Goal: Transaction & Acquisition: Obtain resource

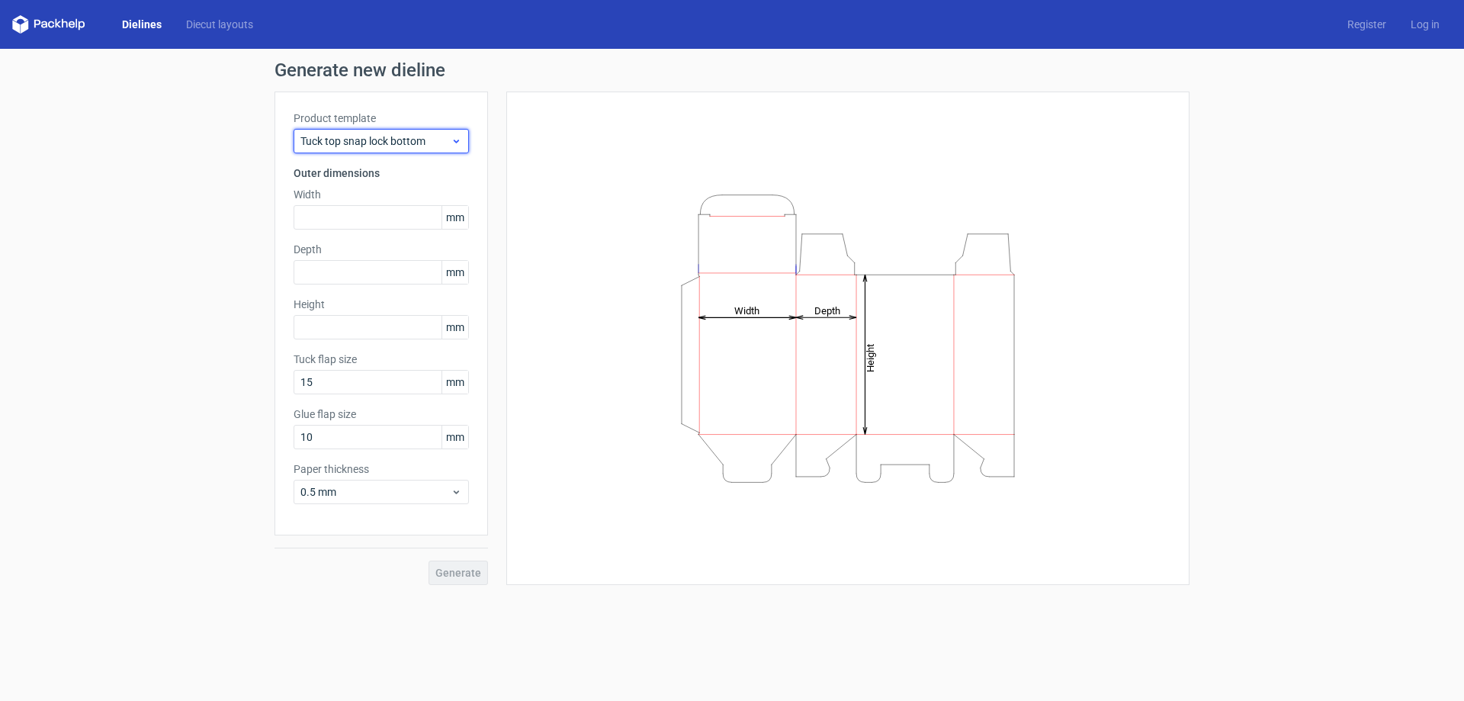
click at [404, 131] on div "Tuck top snap lock bottom" at bounding box center [381, 141] width 175 height 24
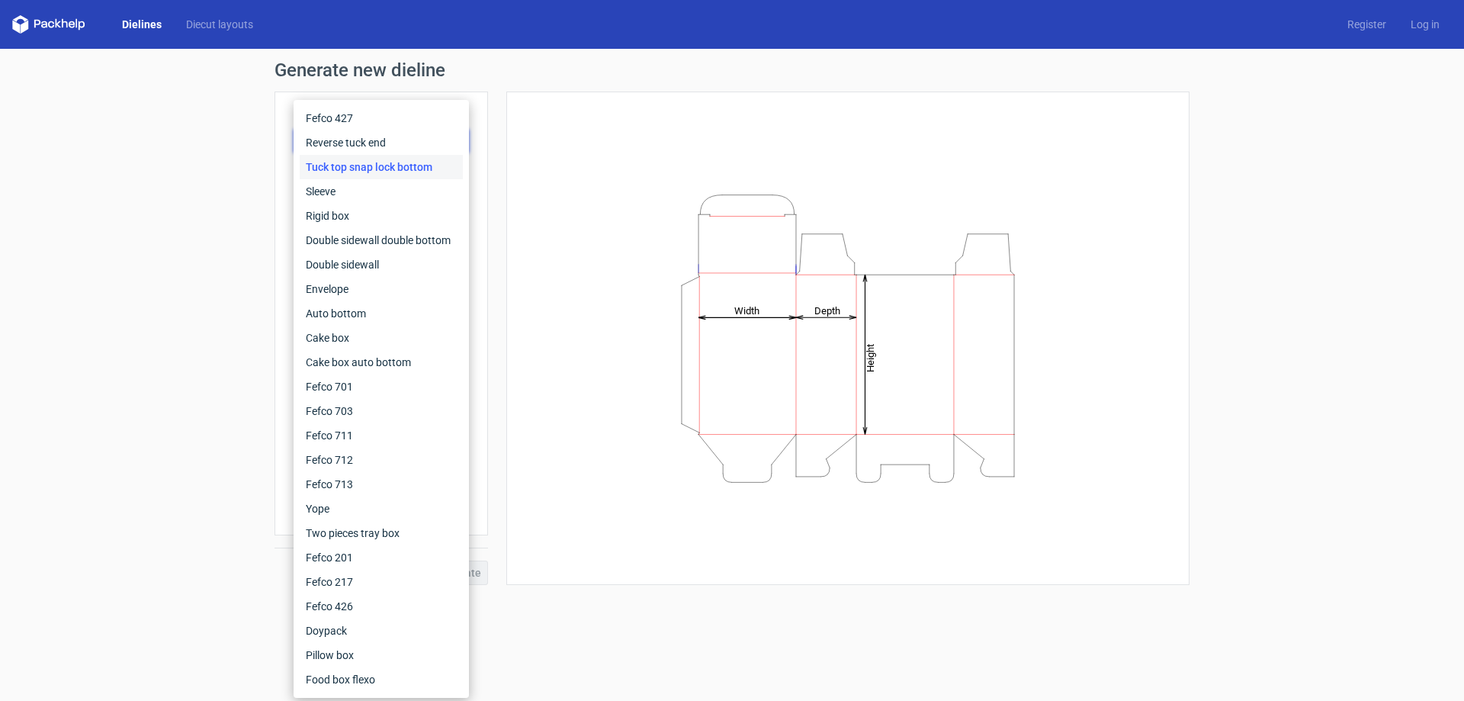
click at [520, 191] on div "Height Depth Width" at bounding box center [847, 338] width 683 height 493
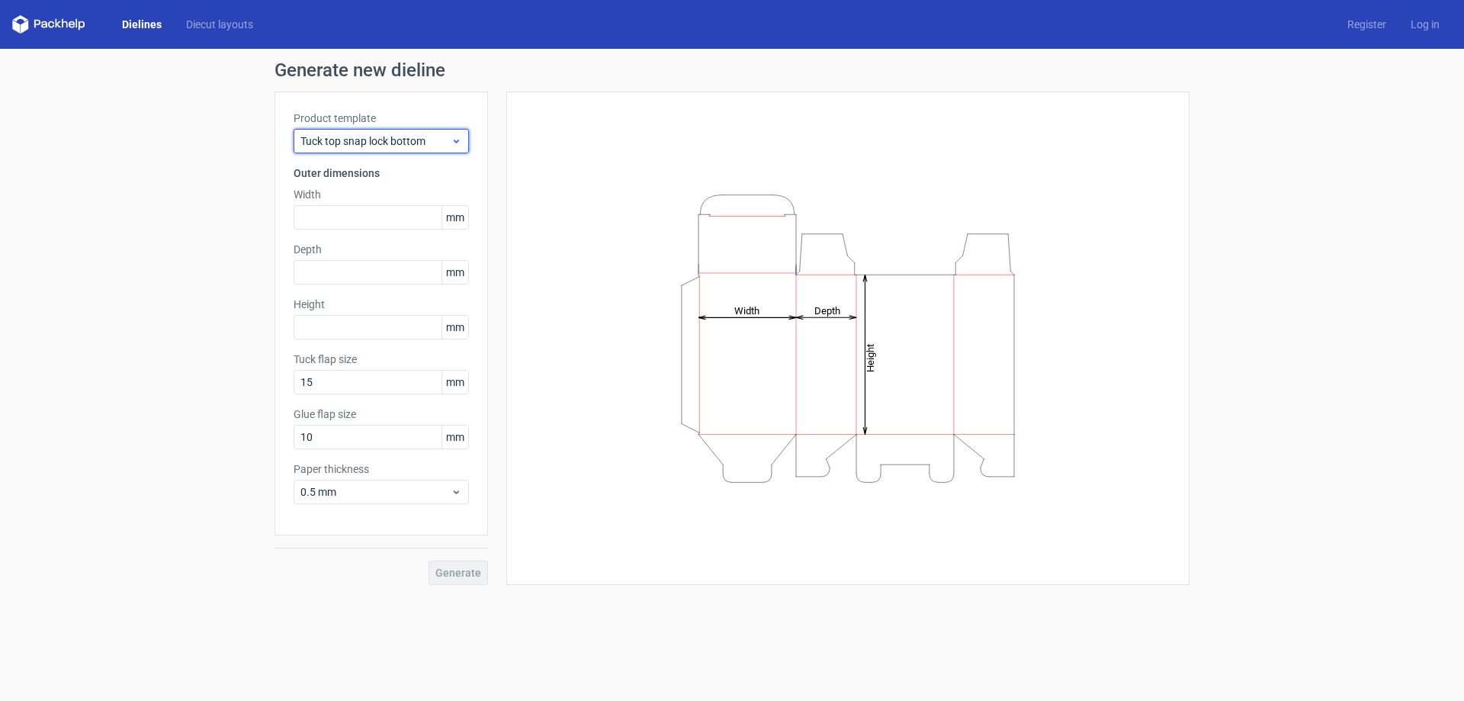
click at [415, 138] on span "Tuck top snap lock bottom" at bounding box center [376, 140] width 150 height 15
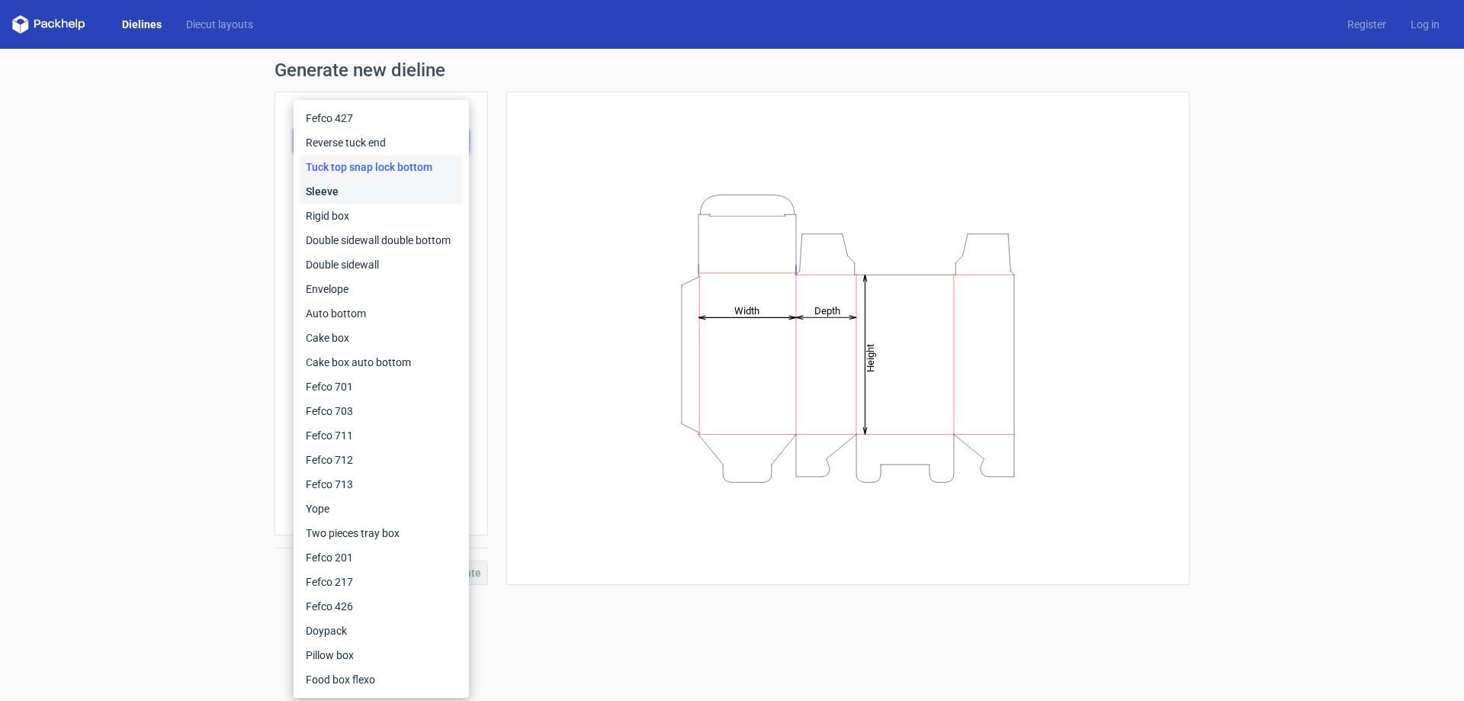
click at [361, 192] on div "Sleeve" at bounding box center [381, 191] width 163 height 24
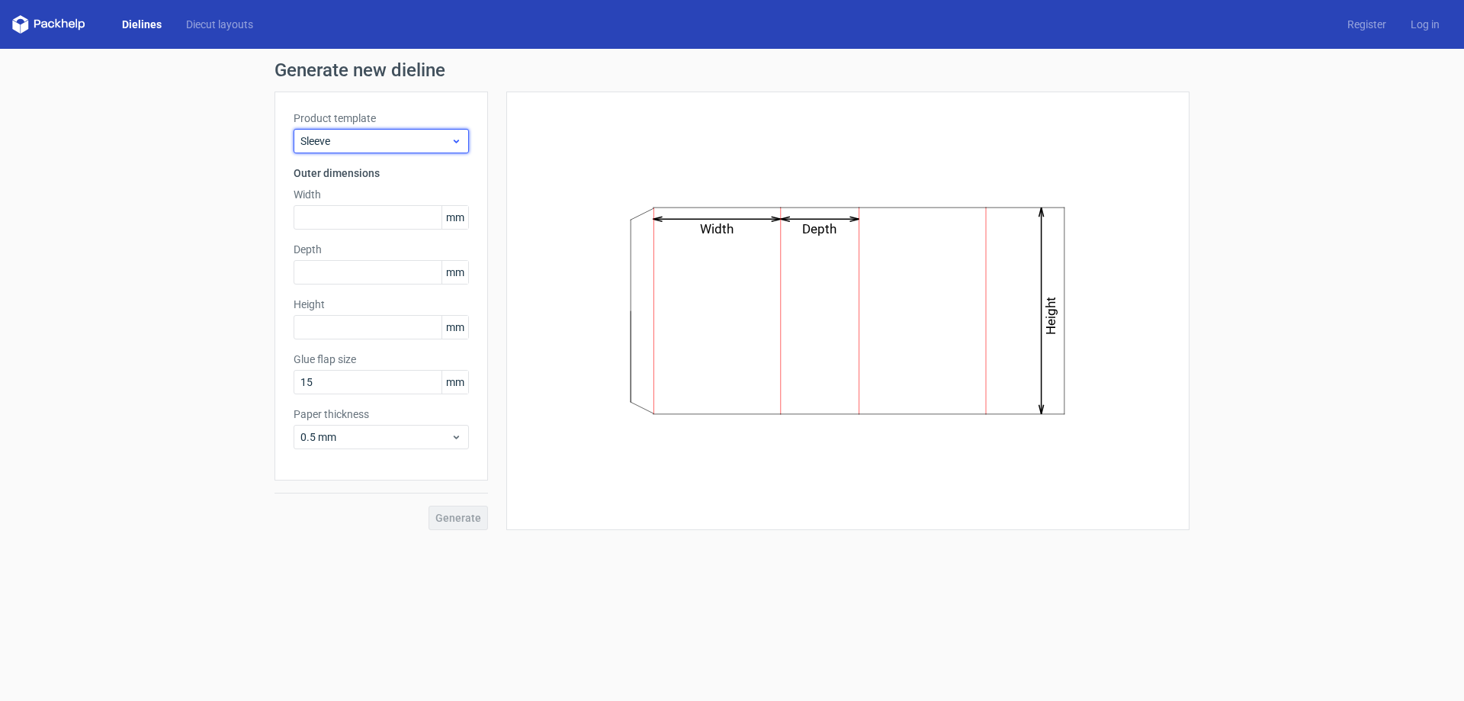
click at [373, 136] on span "Sleeve" at bounding box center [376, 140] width 150 height 15
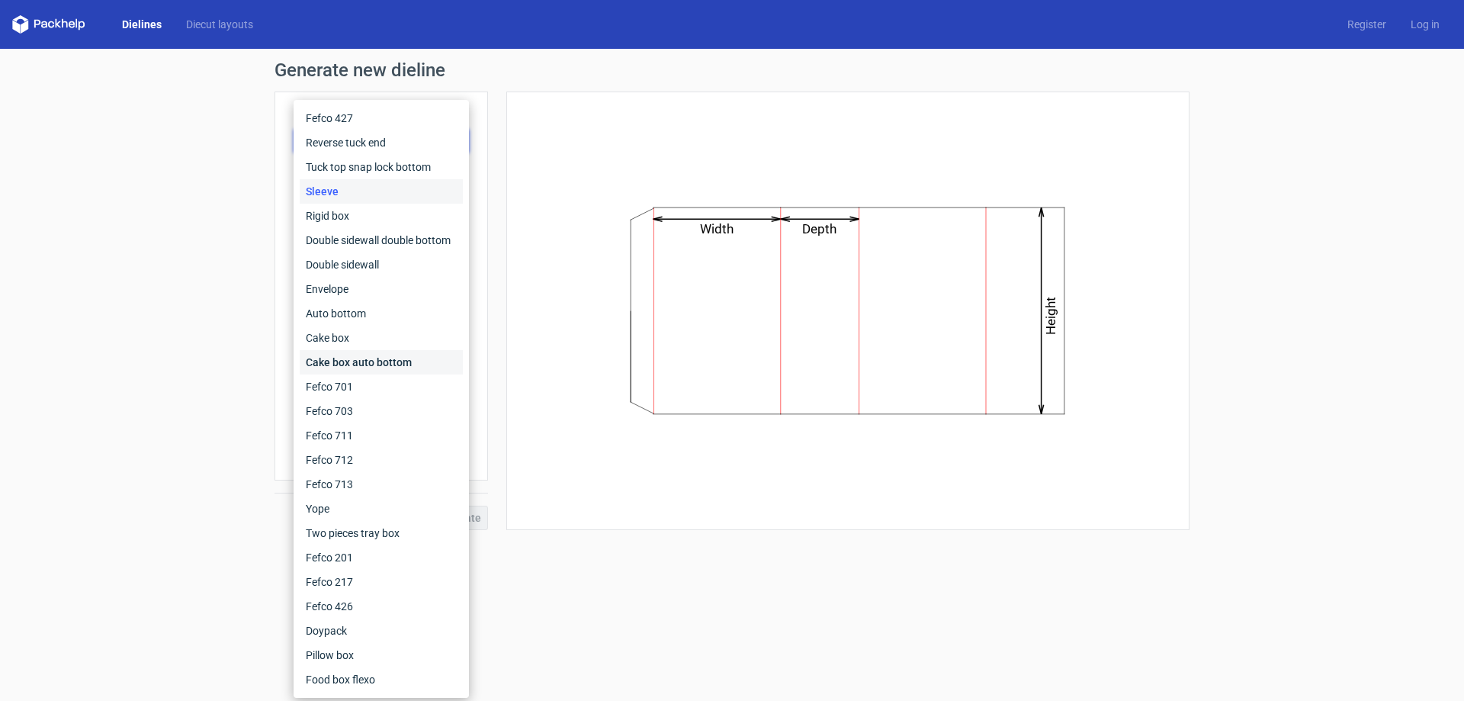
click at [379, 358] on div "Cake box auto bottom" at bounding box center [381, 362] width 163 height 24
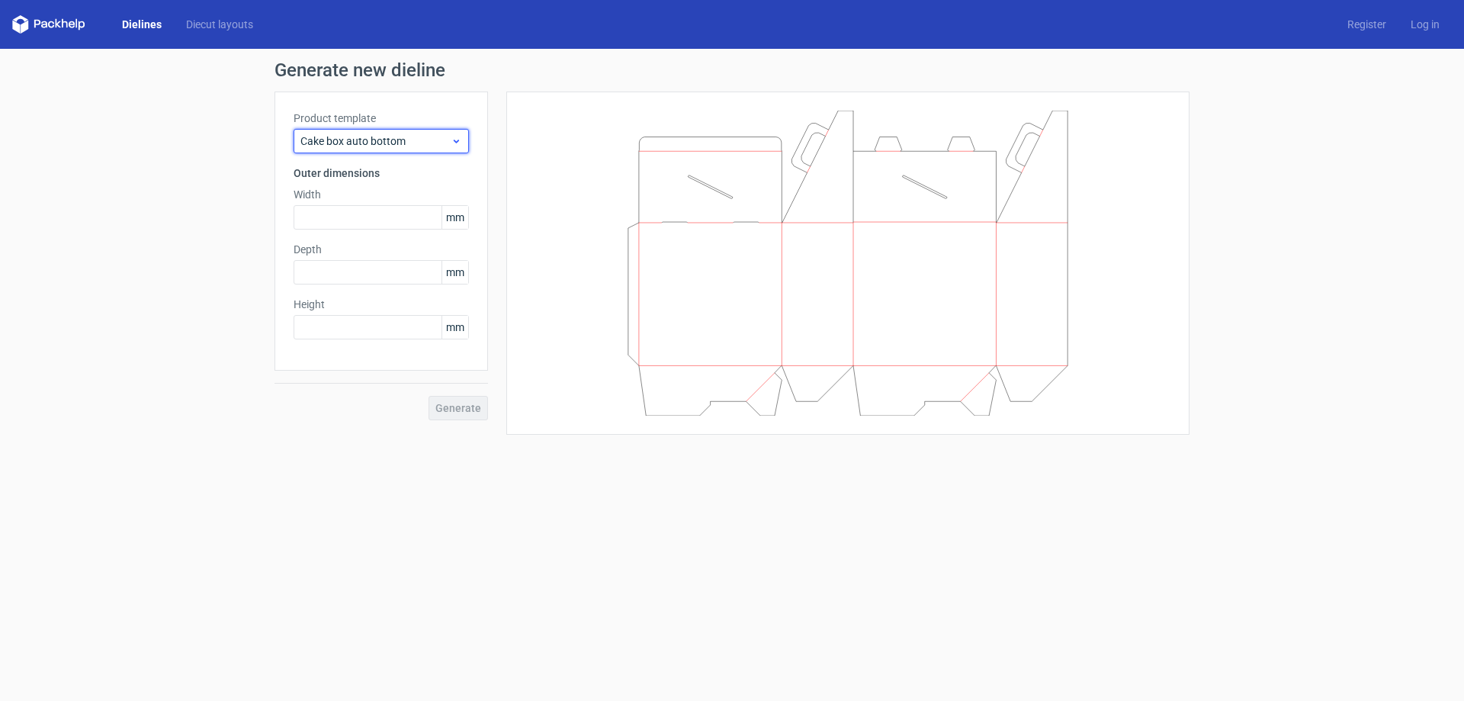
click at [339, 137] on span "Cake box auto bottom" at bounding box center [376, 140] width 150 height 15
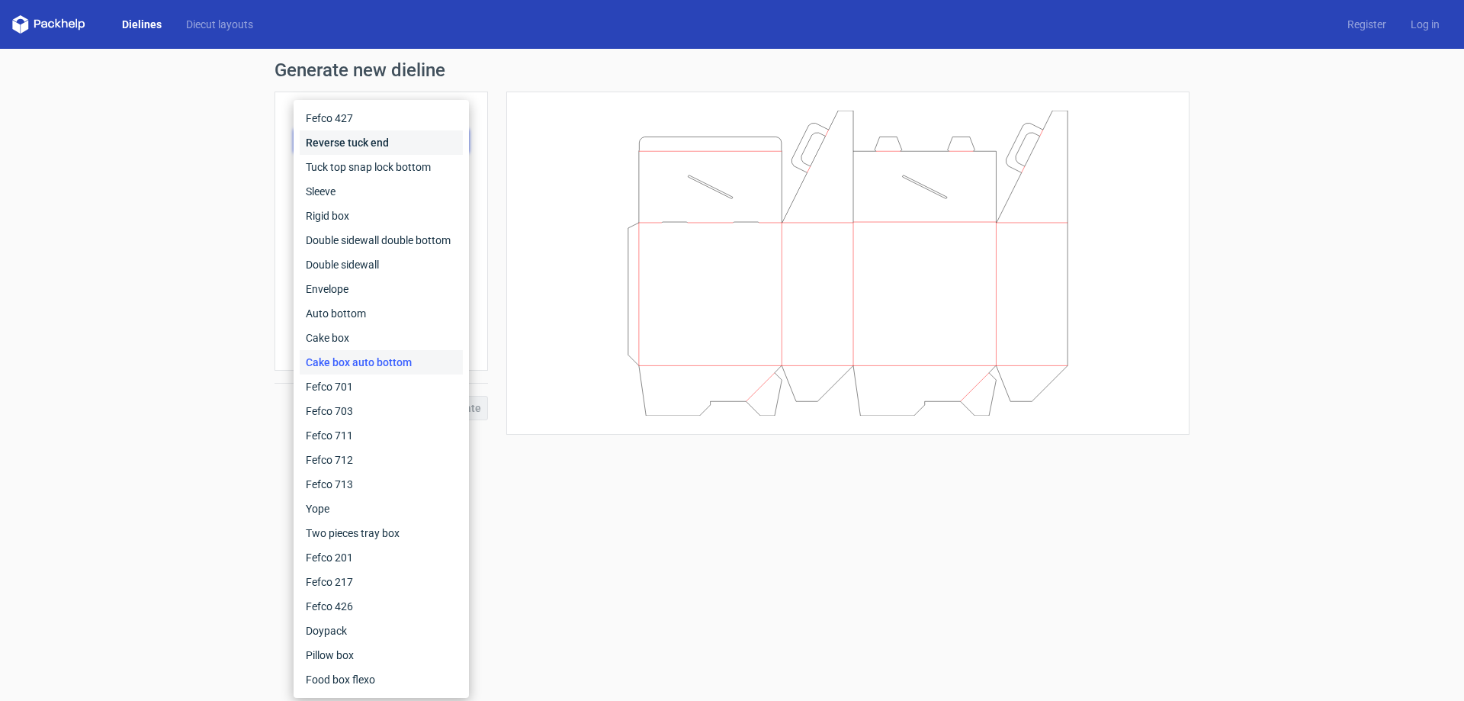
click at [350, 138] on div "Reverse tuck end" at bounding box center [381, 142] width 163 height 24
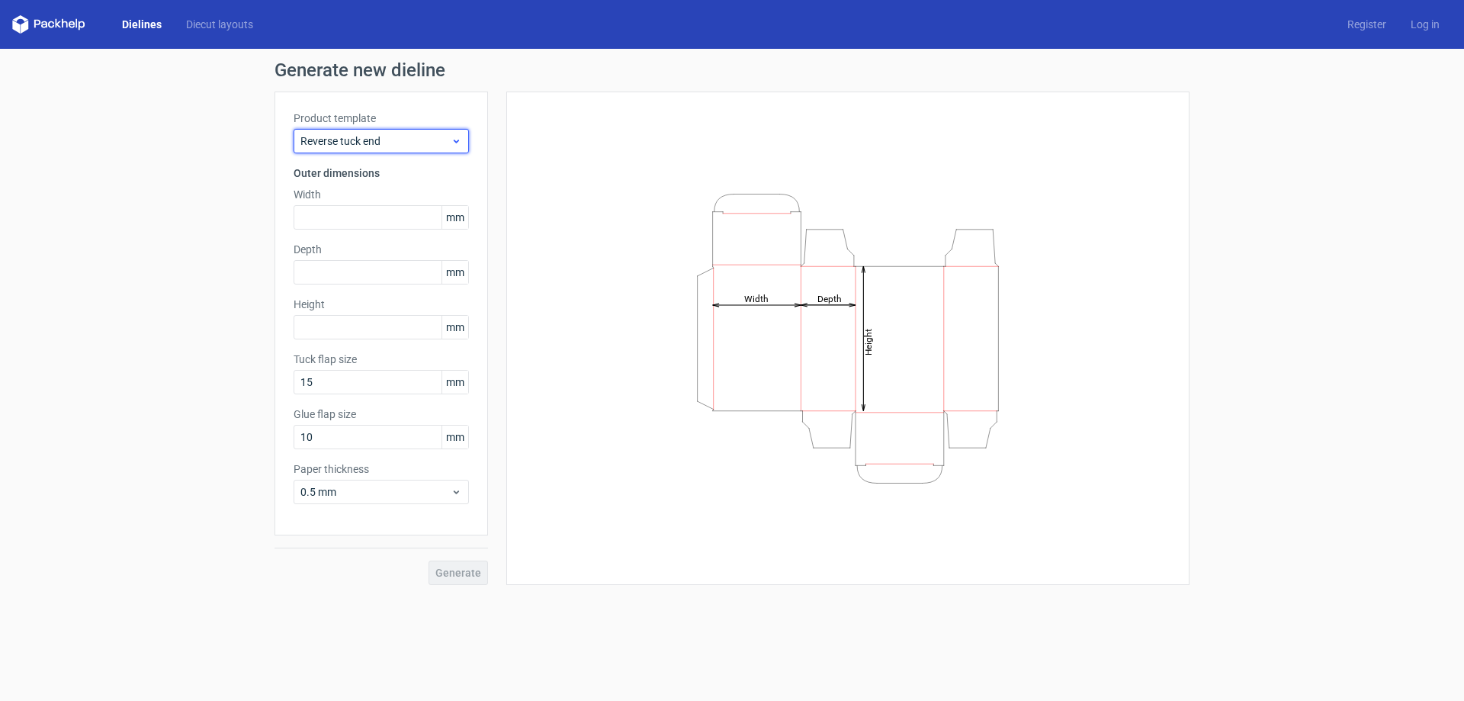
click at [372, 139] on span "Reverse tuck end" at bounding box center [376, 140] width 150 height 15
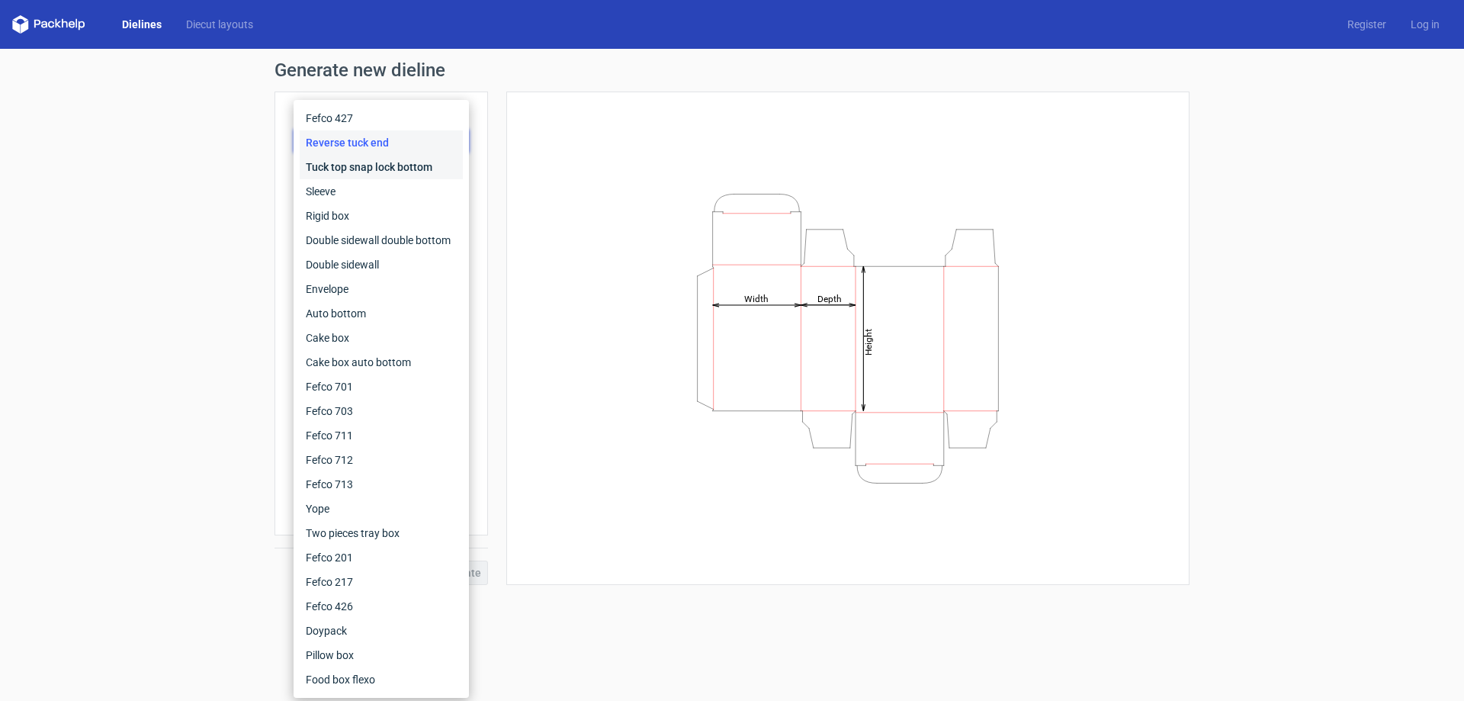
click at [384, 163] on div "Tuck top snap lock bottom" at bounding box center [381, 167] width 163 height 24
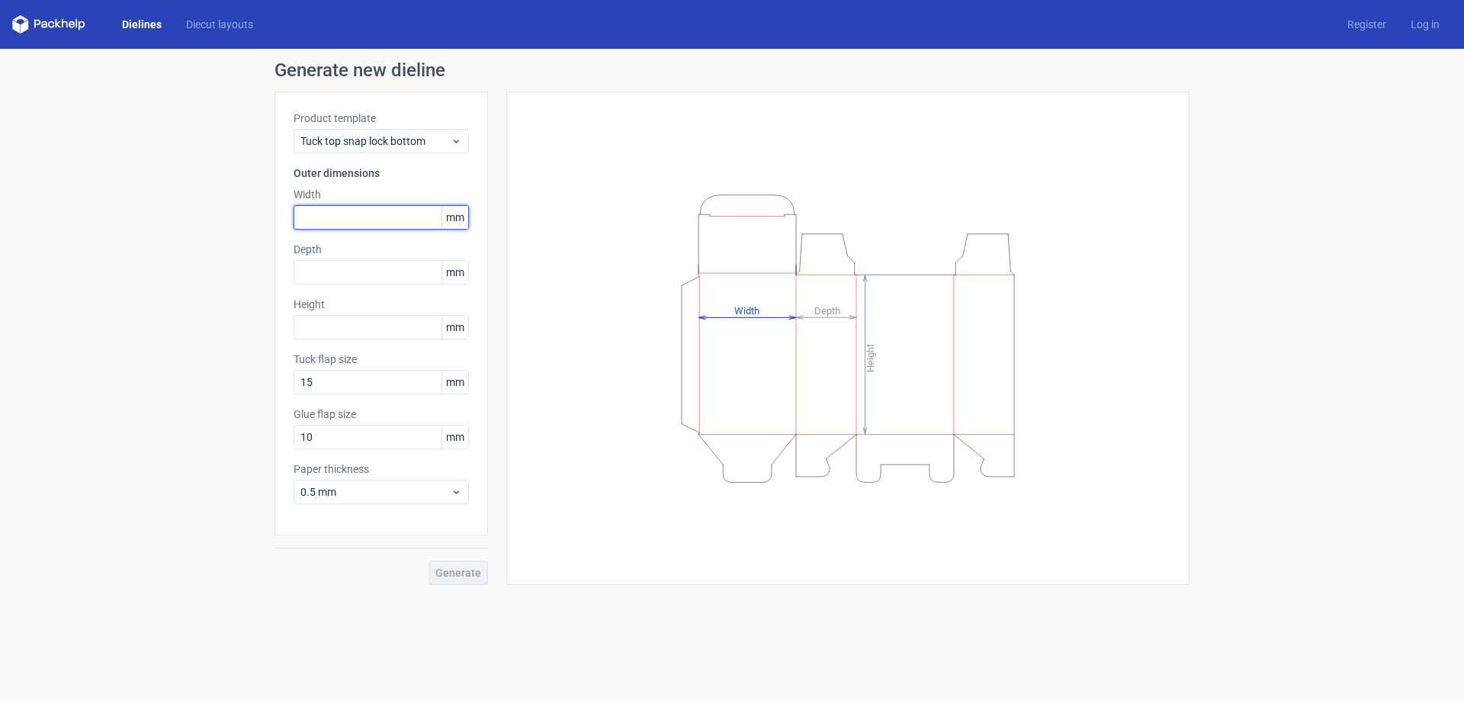
click at [371, 220] on input "text" at bounding box center [381, 217] width 175 height 24
click at [459, 211] on span "mm" at bounding box center [455, 217] width 27 height 23
click at [372, 218] on input "text" at bounding box center [381, 217] width 175 height 24
paste input "65878"
type input "6"
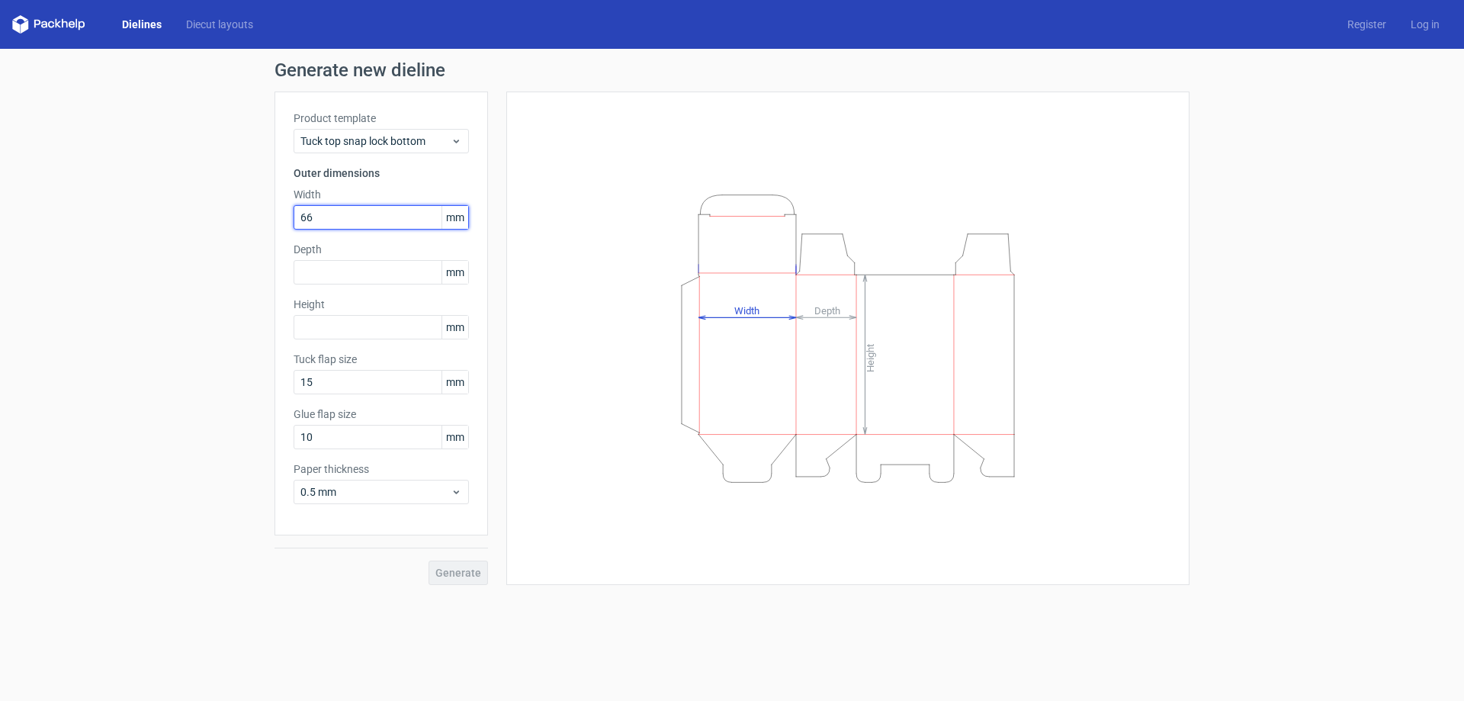
type input "66"
click at [386, 260] on input "text" at bounding box center [381, 272] width 175 height 24
type input "27"
click at [346, 324] on input "text" at bounding box center [381, 327] width 175 height 24
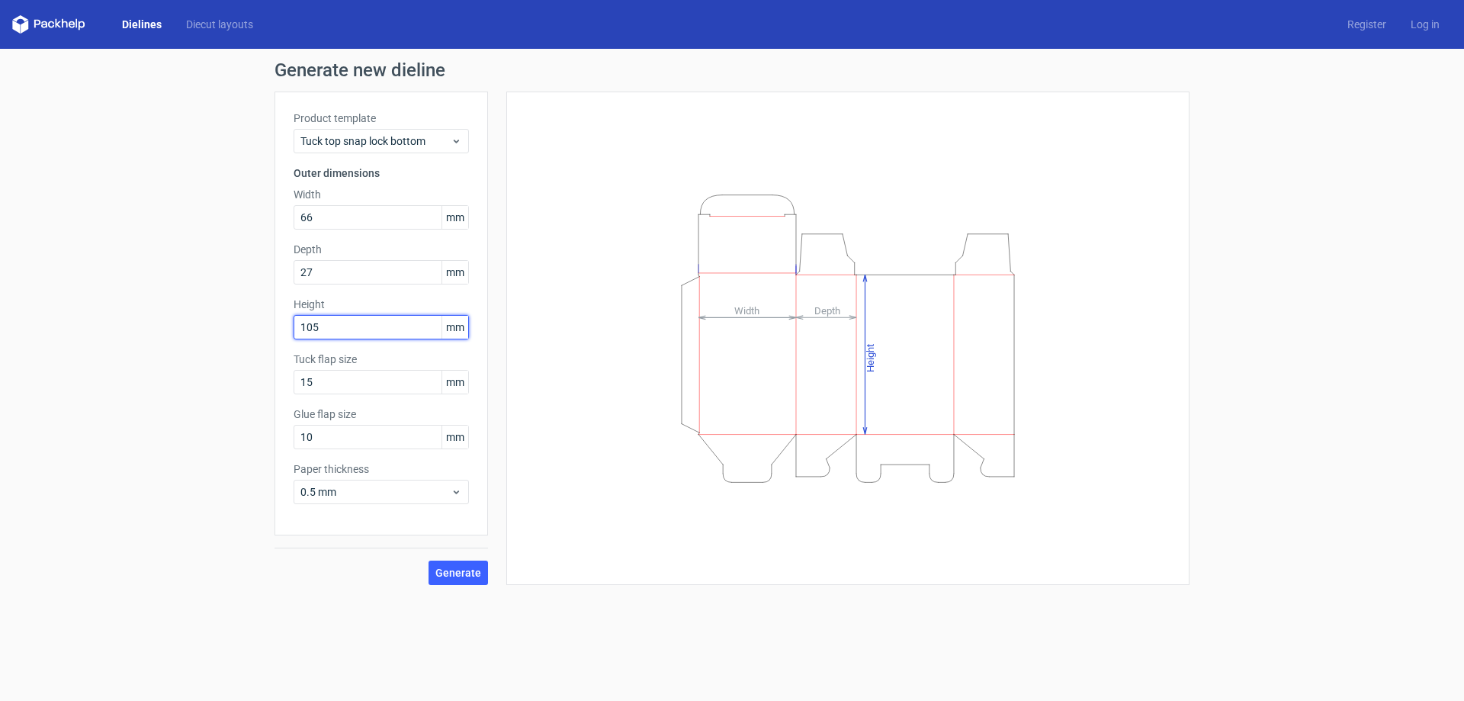
type input "105"
click at [429, 561] on button "Generate" at bounding box center [458, 573] width 59 height 24
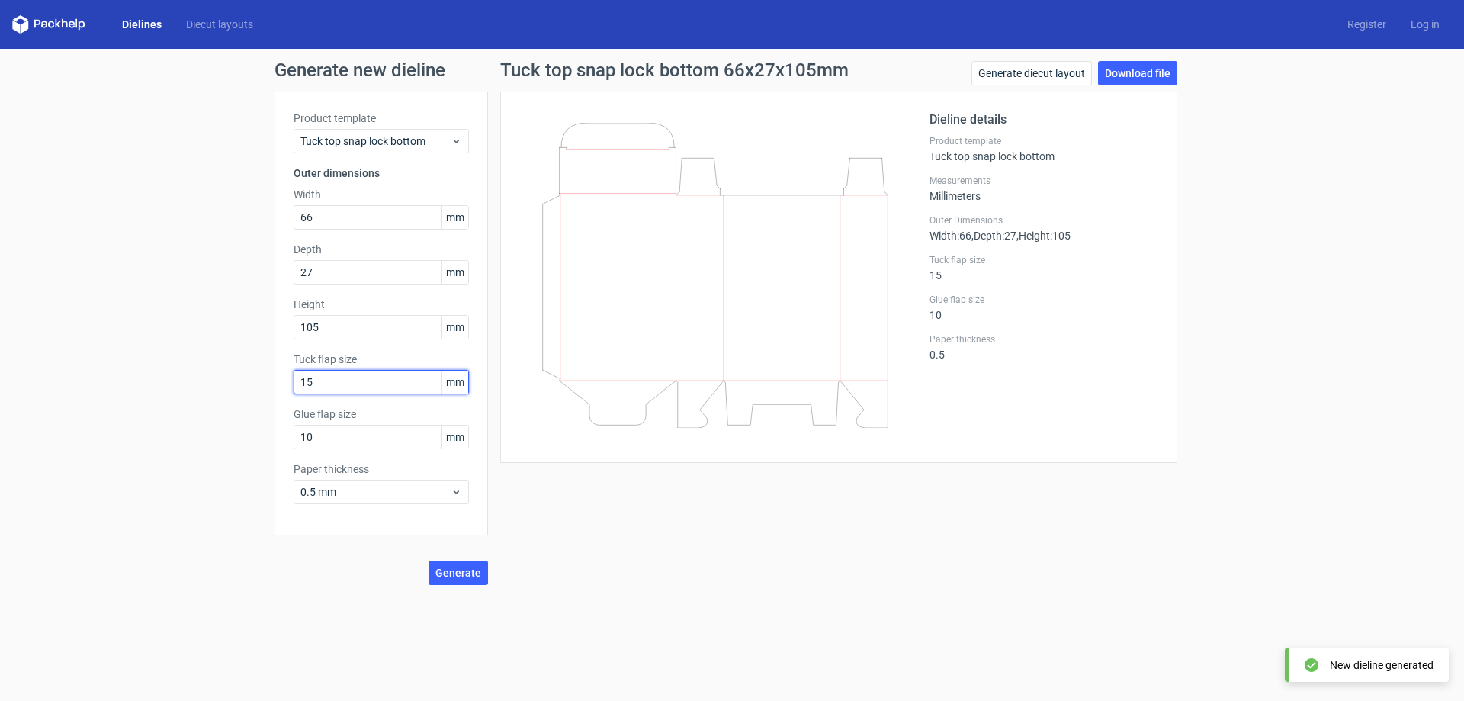
click at [358, 381] on input "15" at bounding box center [381, 382] width 175 height 24
click at [638, 574] on div "Tuck top snap lock bottom 66x27x105mm Generate diecut layout Download file Diel…" at bounding box center [839, 323] width 702 height 524
drag, startPoint x: 352, startPoint y: 387, endPoint x: 268, endPoint y: 380, distance: 84.9
click at [268, 380] on div "Generate new dieline Product template Tuck top snap lock bottom Outer dimension…" at bounding box center [732, 323] width 1464 height 548
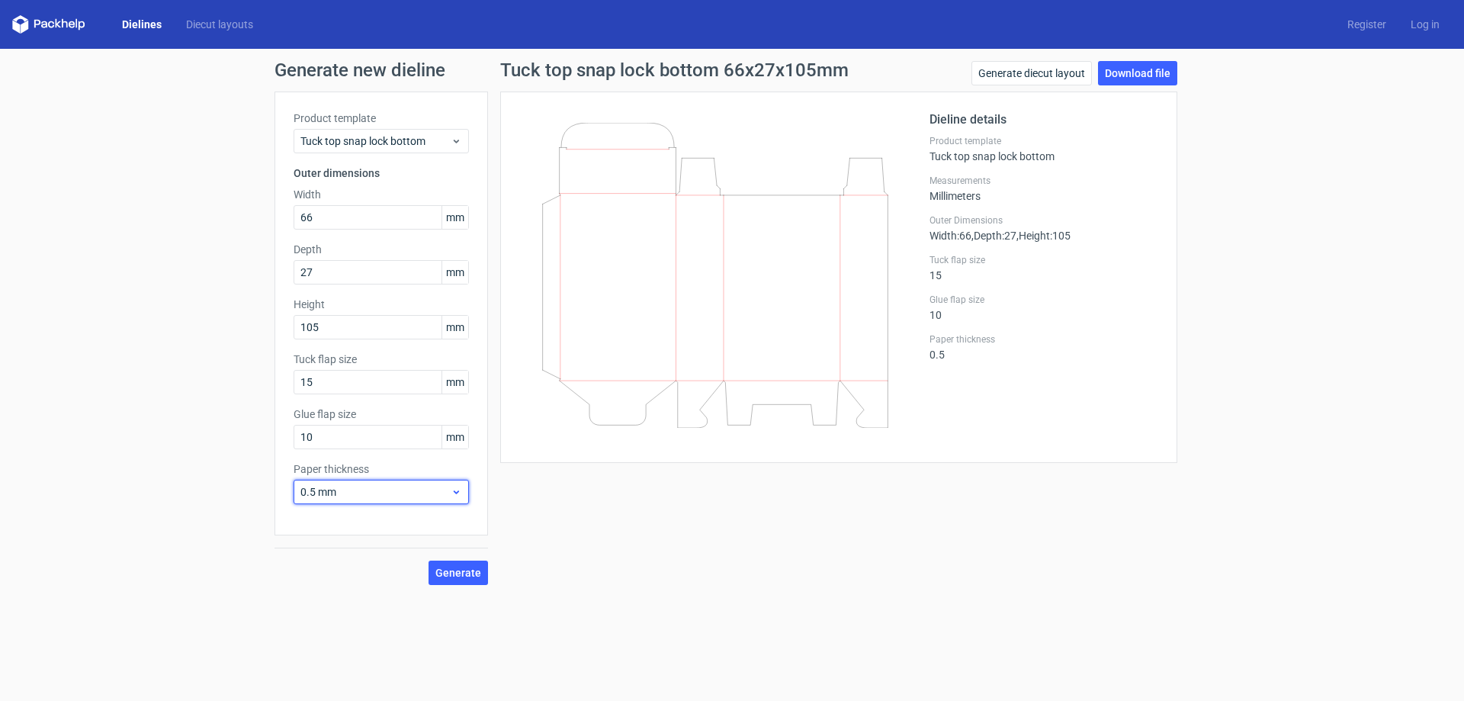
click at [441, 493] on span "0.5 mm" at bounding box center [376, 491] width 150 height 15
click at [628, 526] on div "Tuck top snap lock bottom 66x27x105mm Generate diecut layout Download file Diel…" at bounding box center [839, 323] width 702 height 524
click at [1113, 63] on link "Download file" at bounding box center [1137, 73] width 79 height 24
